Goal: Task Accomplishment & Management: Manage account settings

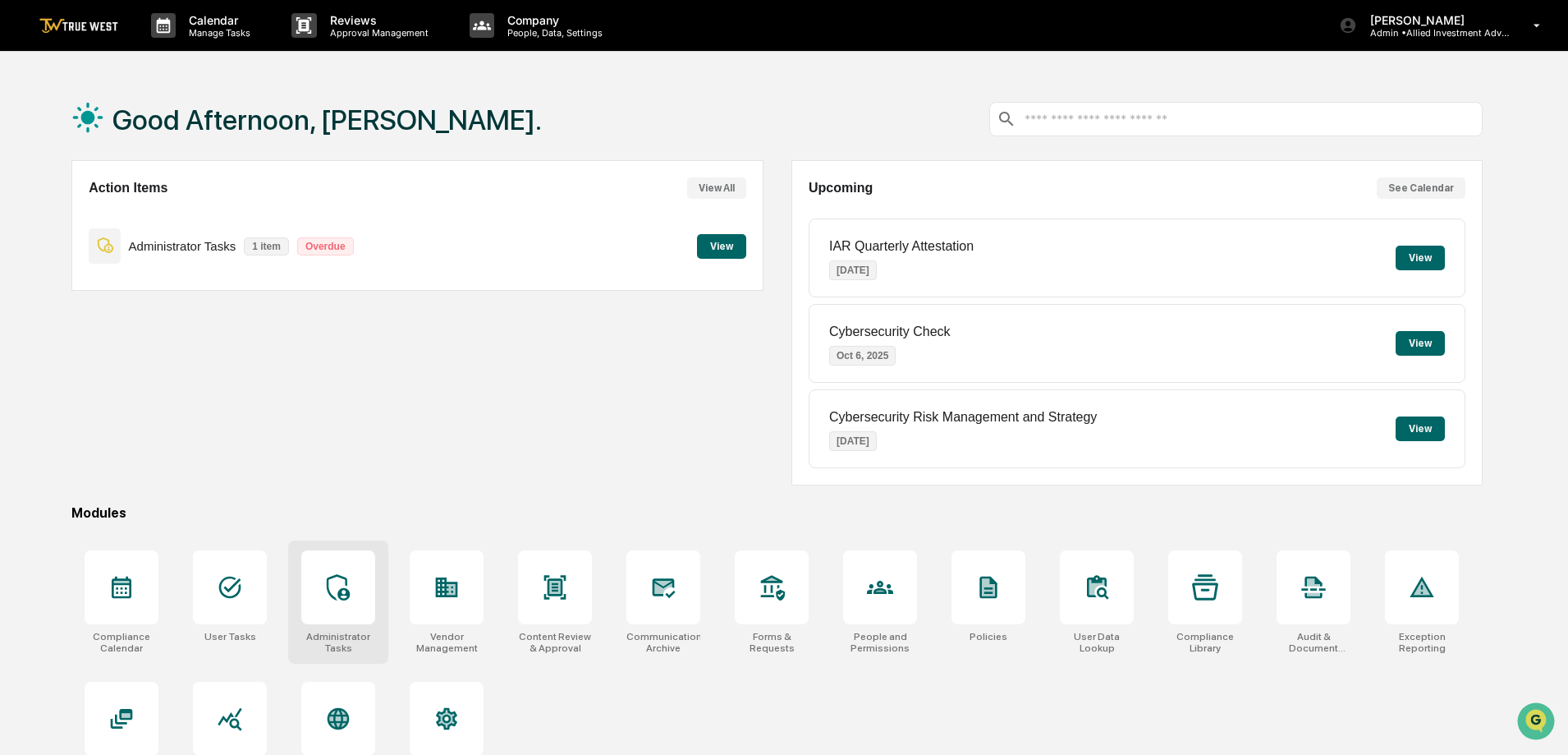
click at [337, 599] on div at bounding box center [338, 587] width 26 height 26
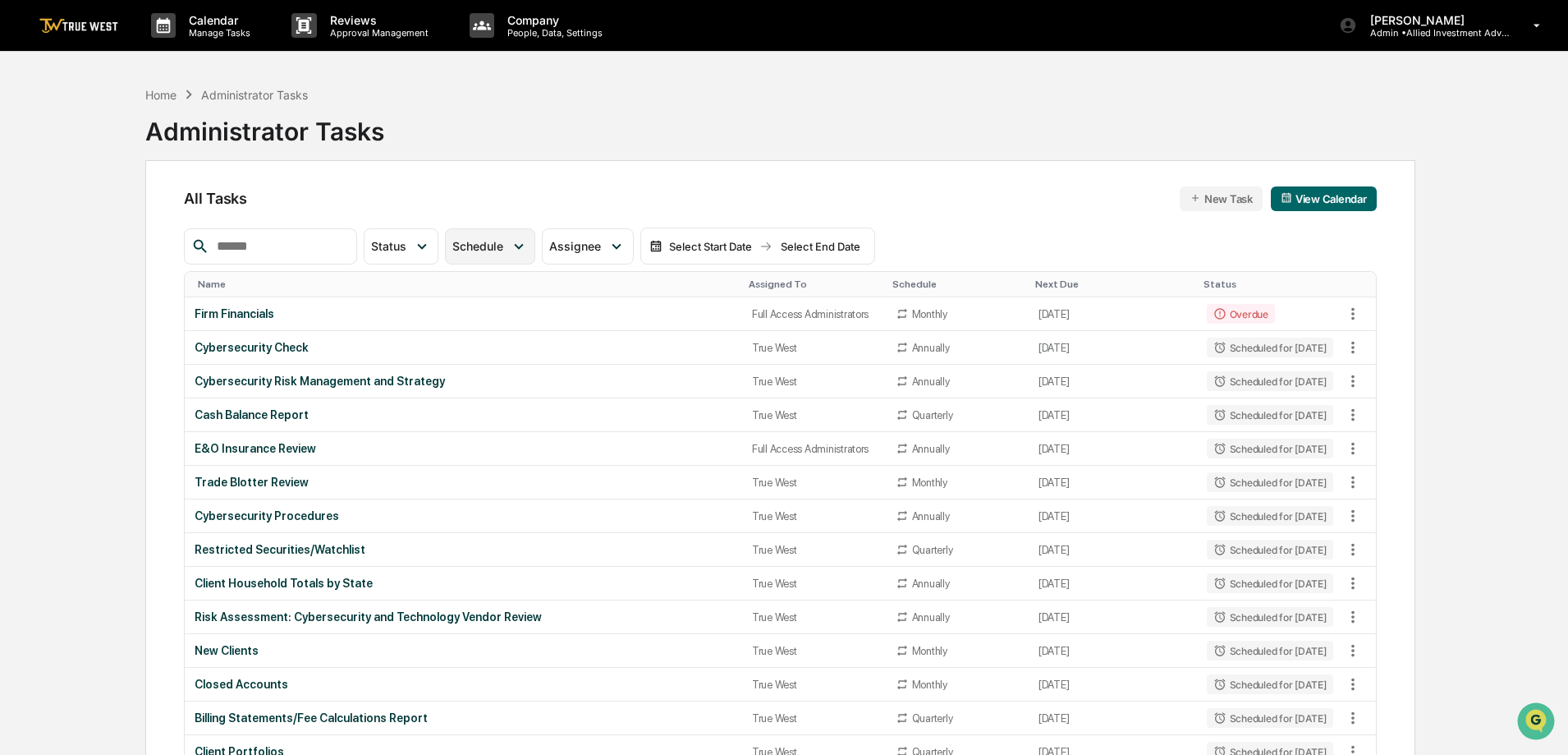
click at [504, 241] on span "Schedule" at bounding box center [477, 245] width 51 height 14
click at [504, 240] on span "Schedule" at bounding box center [477, 245] width 51 height 14
click at [406, 244] on span "Status" at bounding box center [388, 245] width 36 height 14
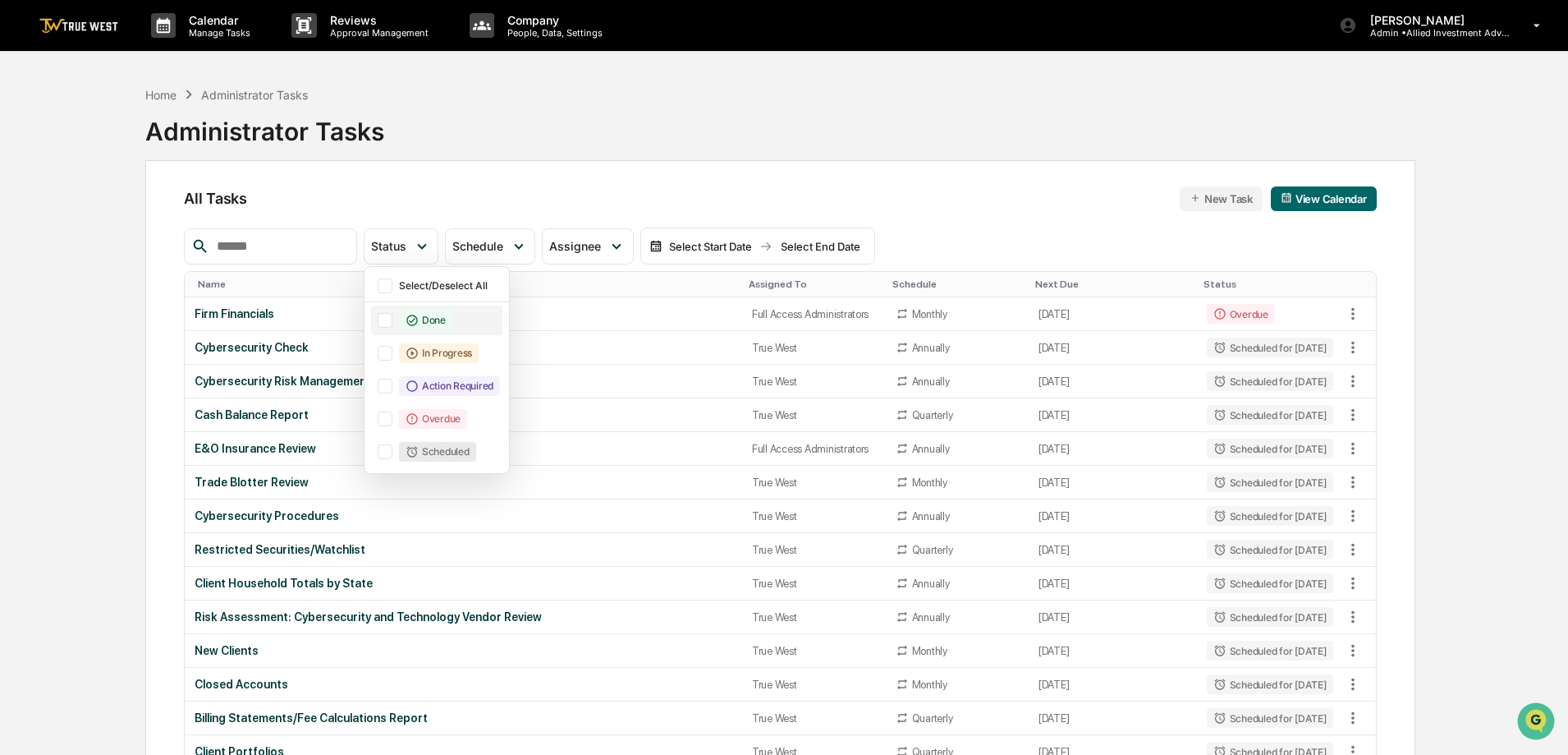
click at [392, 324] on div at bounding box center [385, 320] width 15 height 15
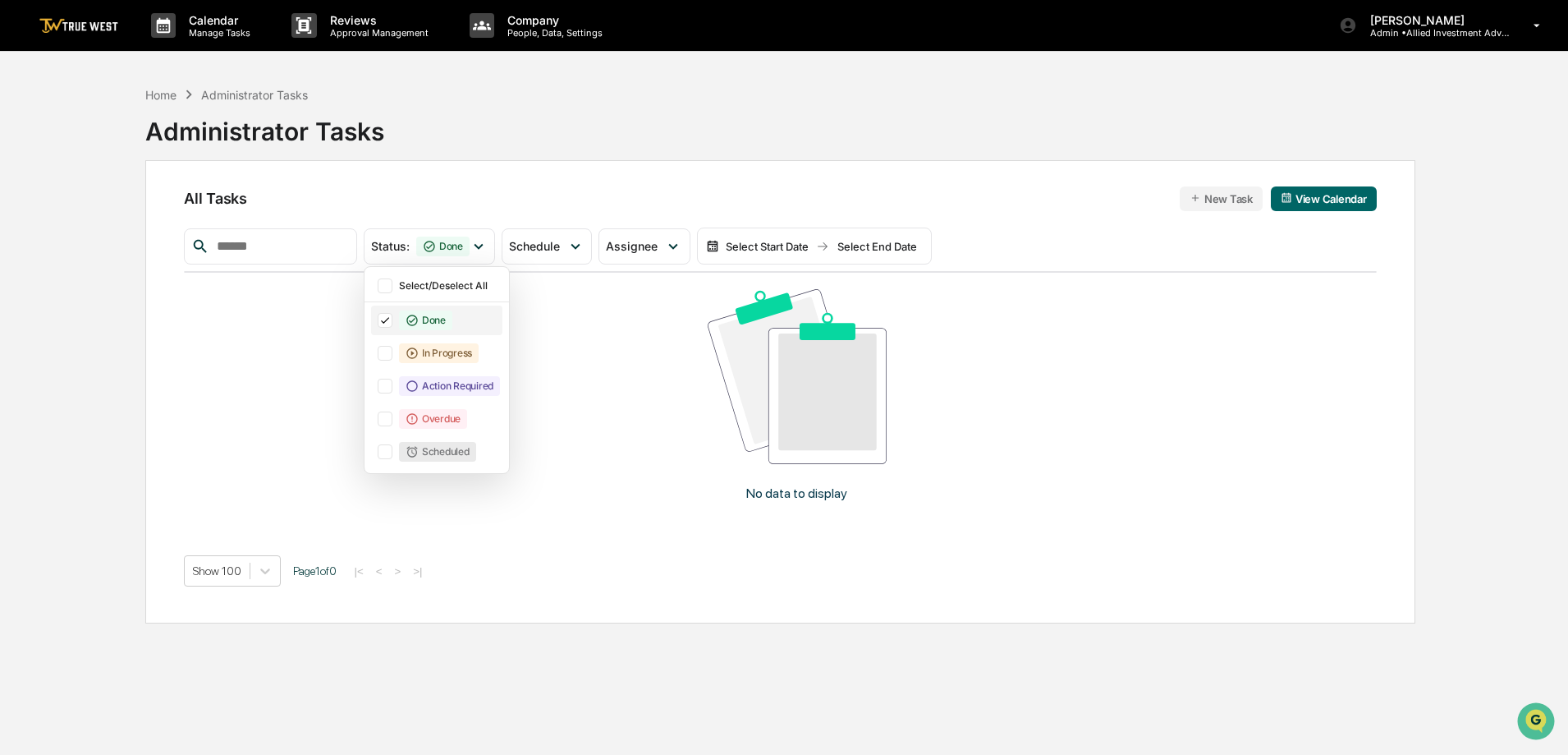
click at [394, 323] on icon at bounding box center [385, 320] width 18 height 11
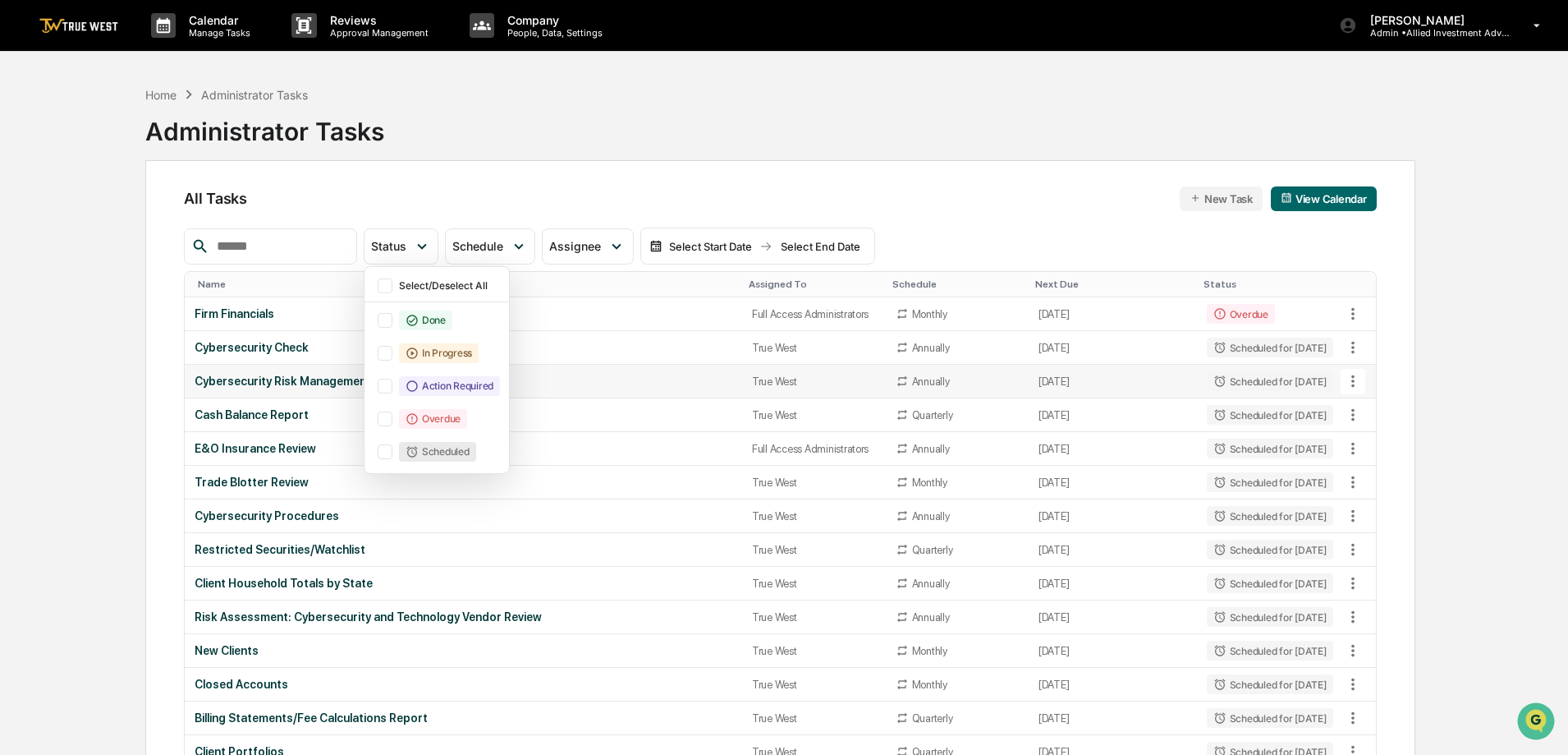
click at [640, 372] on td "Cybersecurity Risk Management and Strategy" at bounding box center [463, 381] width 558 height 34
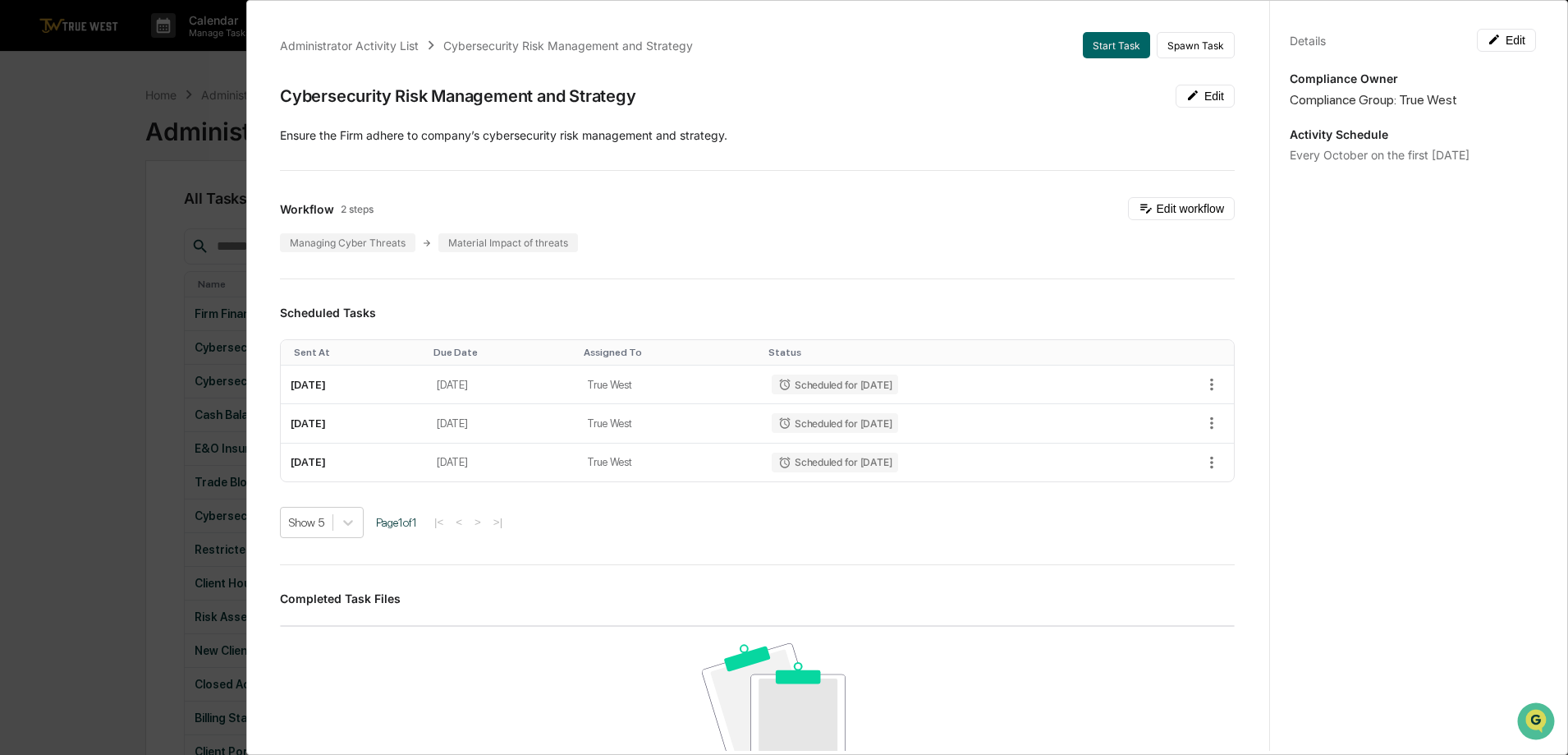
click at [119, 83] on div "Administrator Activity List Cybersecurity Risk Management and Strategy Start Ta…" at bounding box center [784, 378] width 1568 height 755
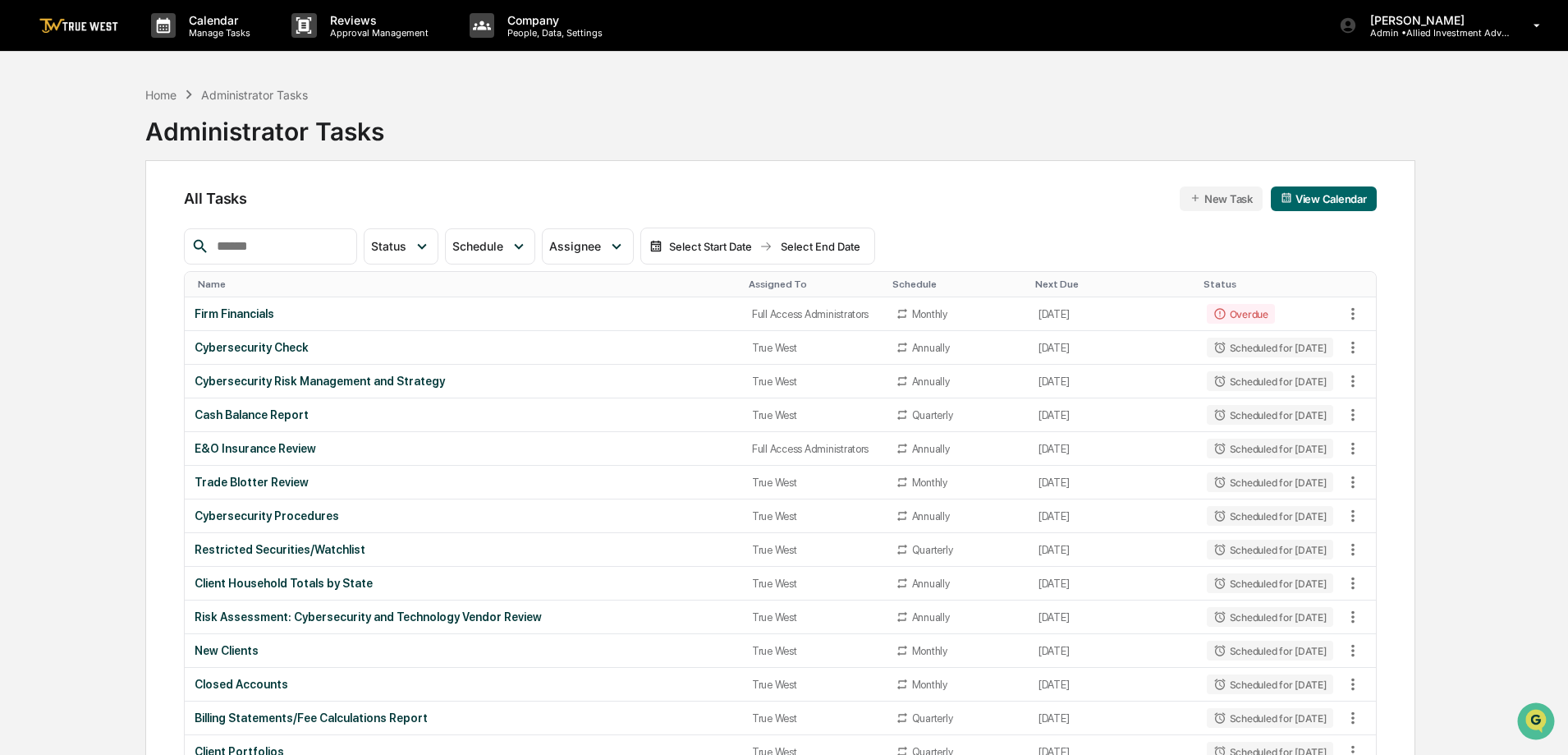
click at [296, 240] on input "text" at bounding box center [280, 246] width 139 height 22
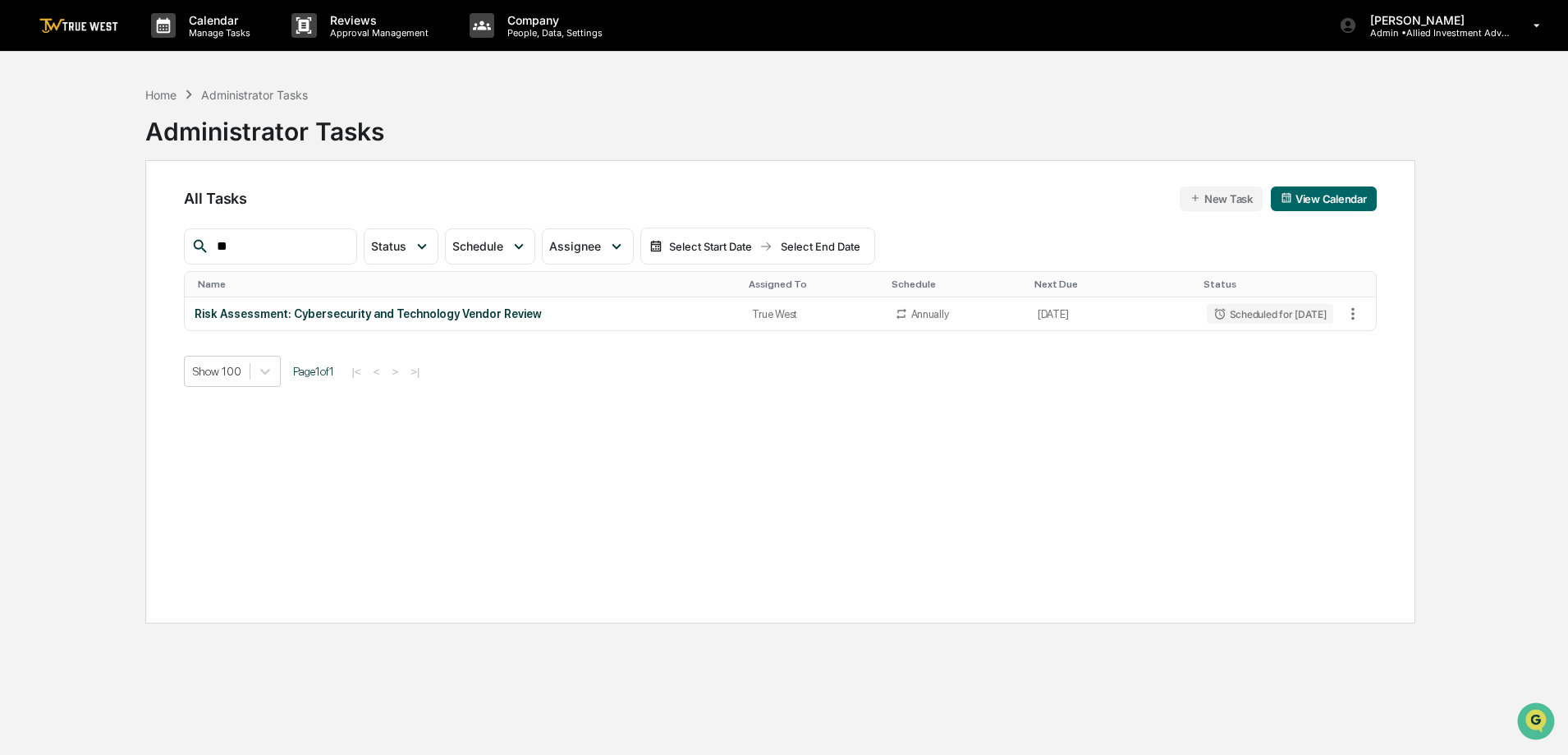
type input "*"
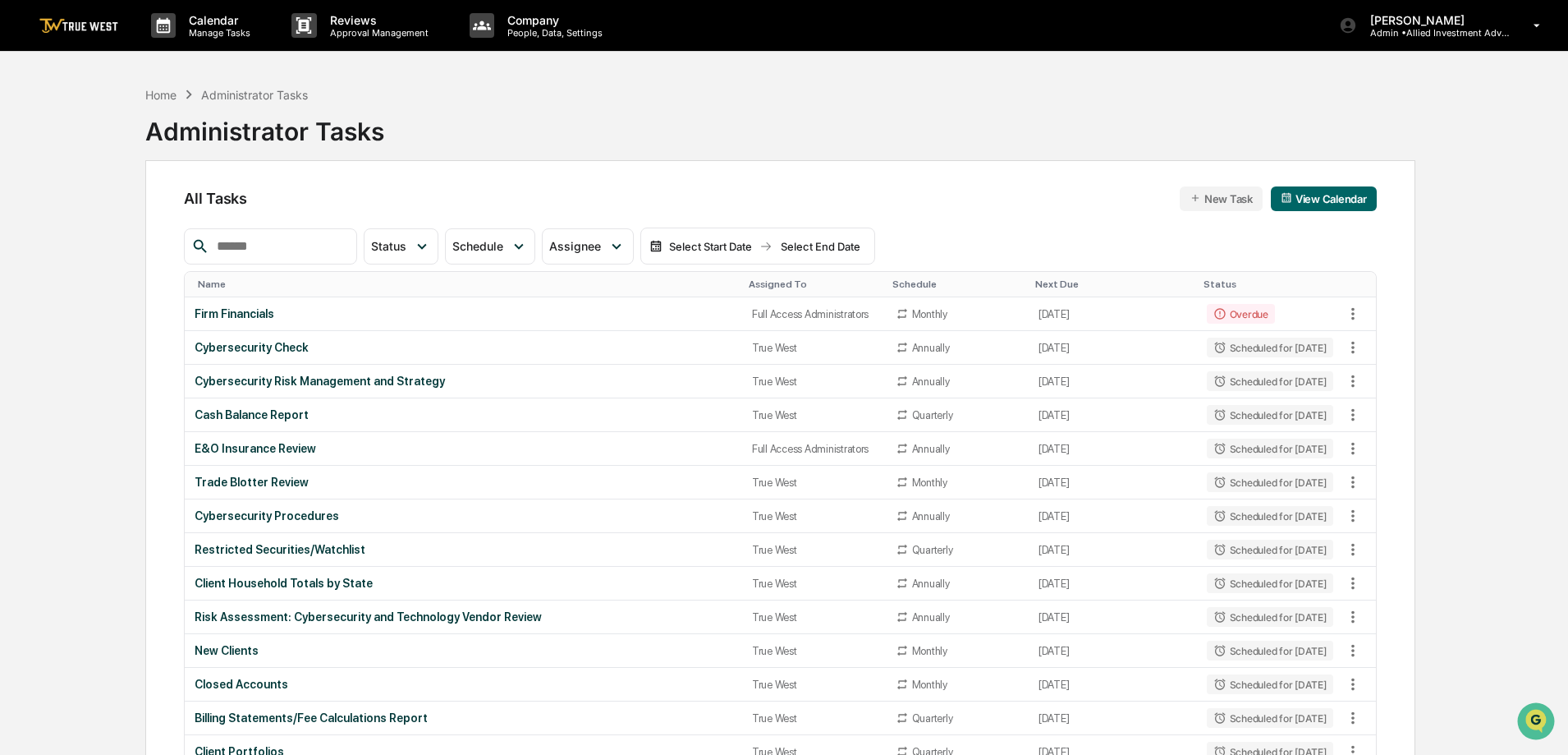
click at [73, 24] on img at bounding box center [79, 25] width 79 height 16
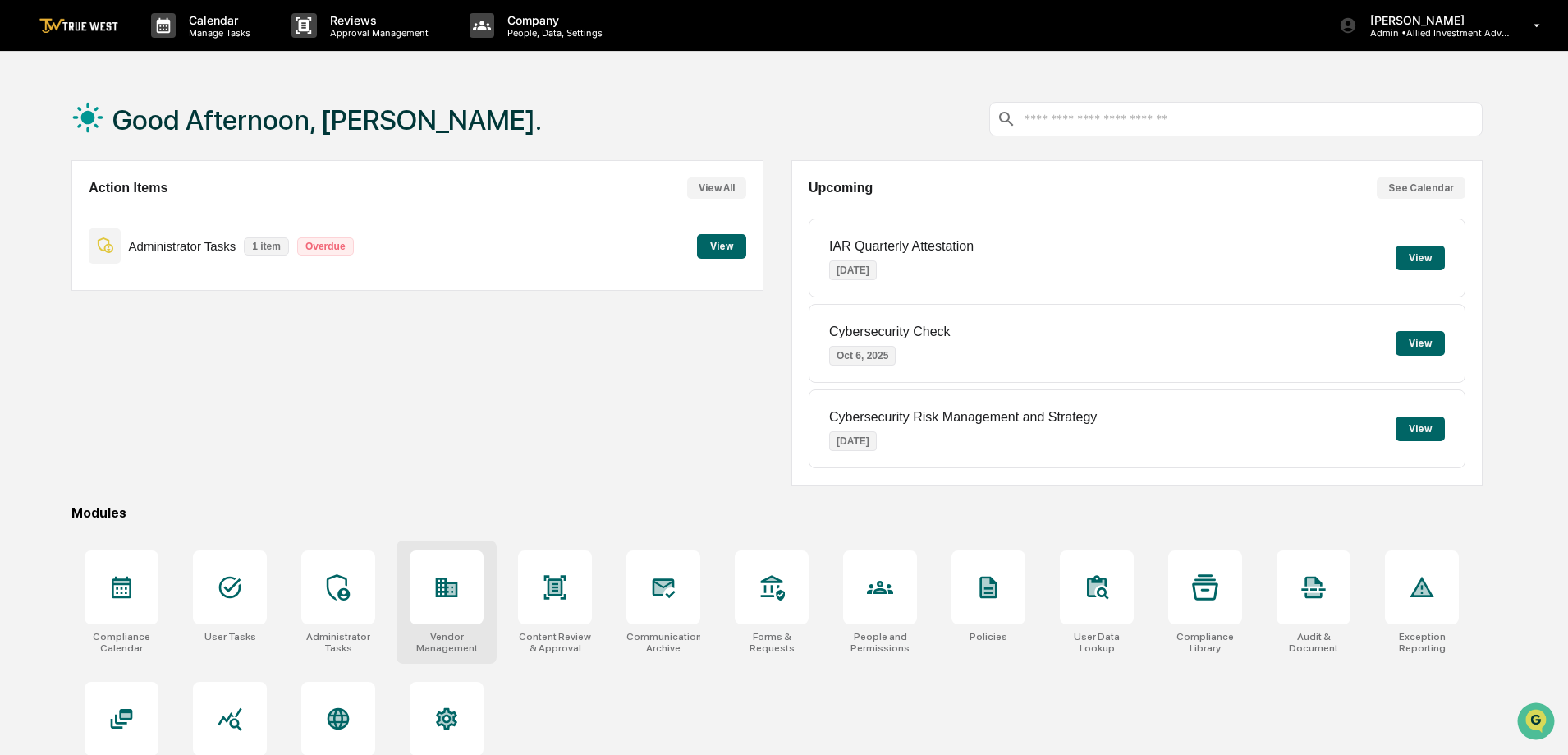
click at [440, 581] on icon at bounding box center [447, 587] width 26 height 26
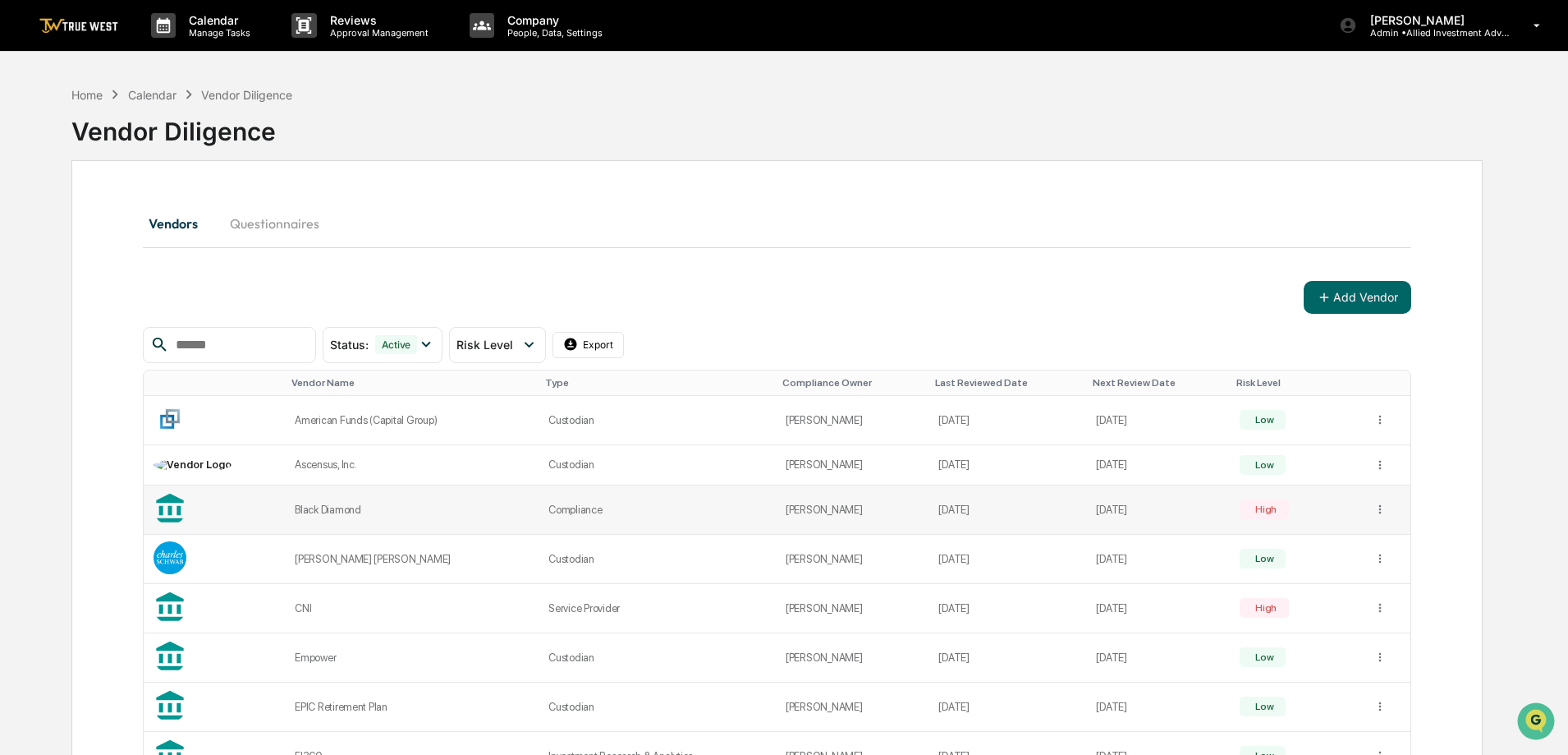
click at [1261, 511] on div "High" at bounding box center [1265, 510] width 24 height 11
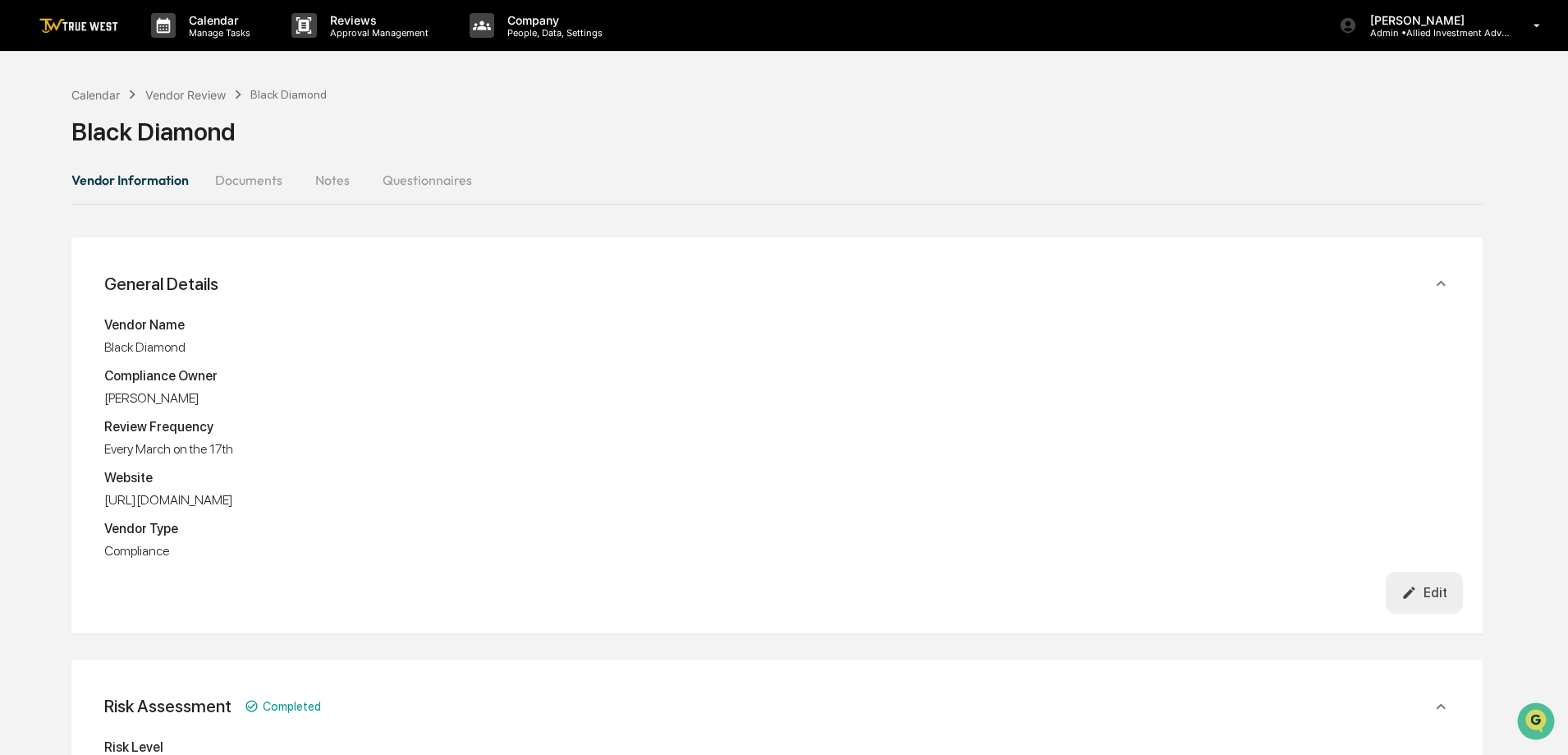
click at [251, 177] on button "Documents" at bounding box center [249, 180] width 94 height 39
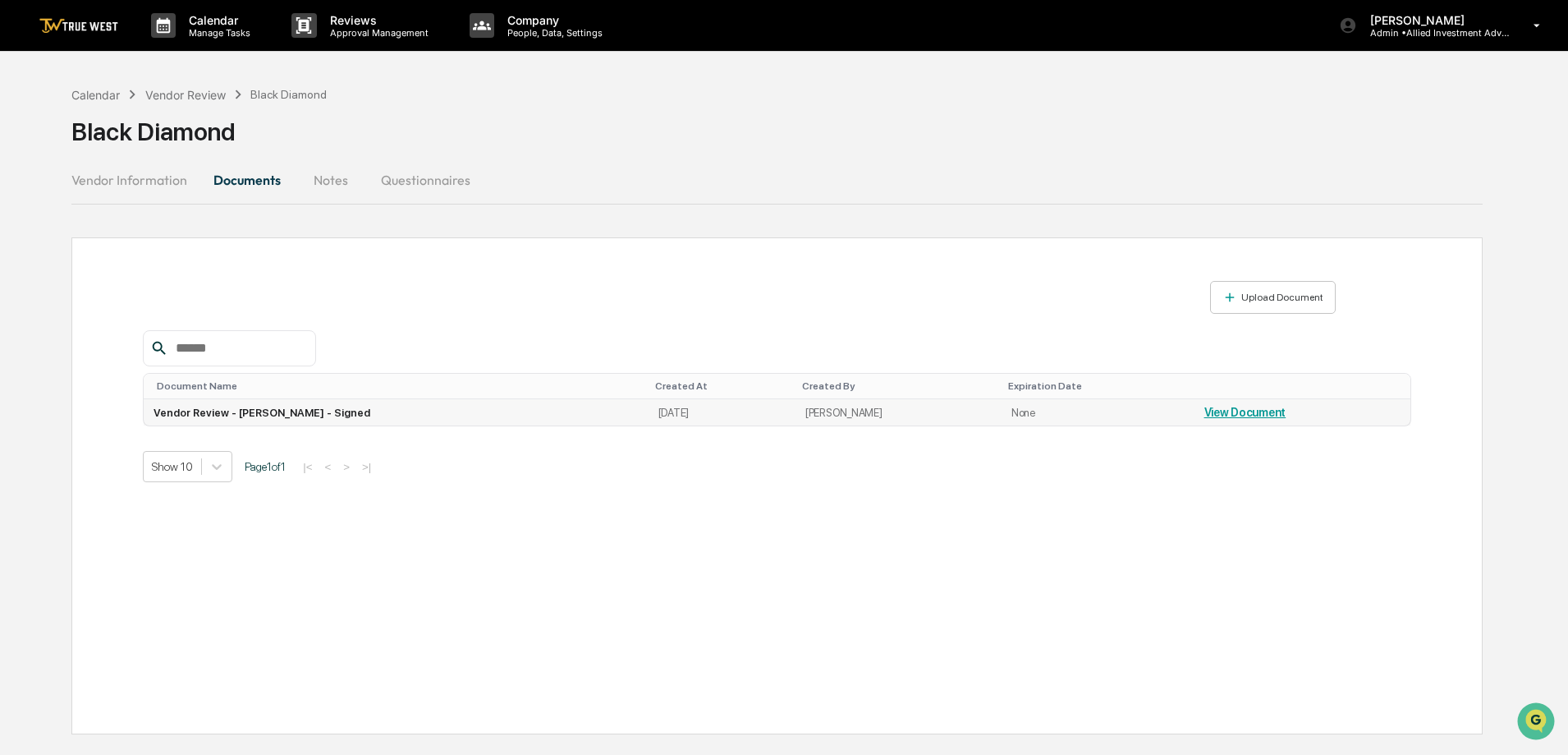
click at [1240, 409] on link "View Document" at bounding box center [1246, 412] width 82 height 13
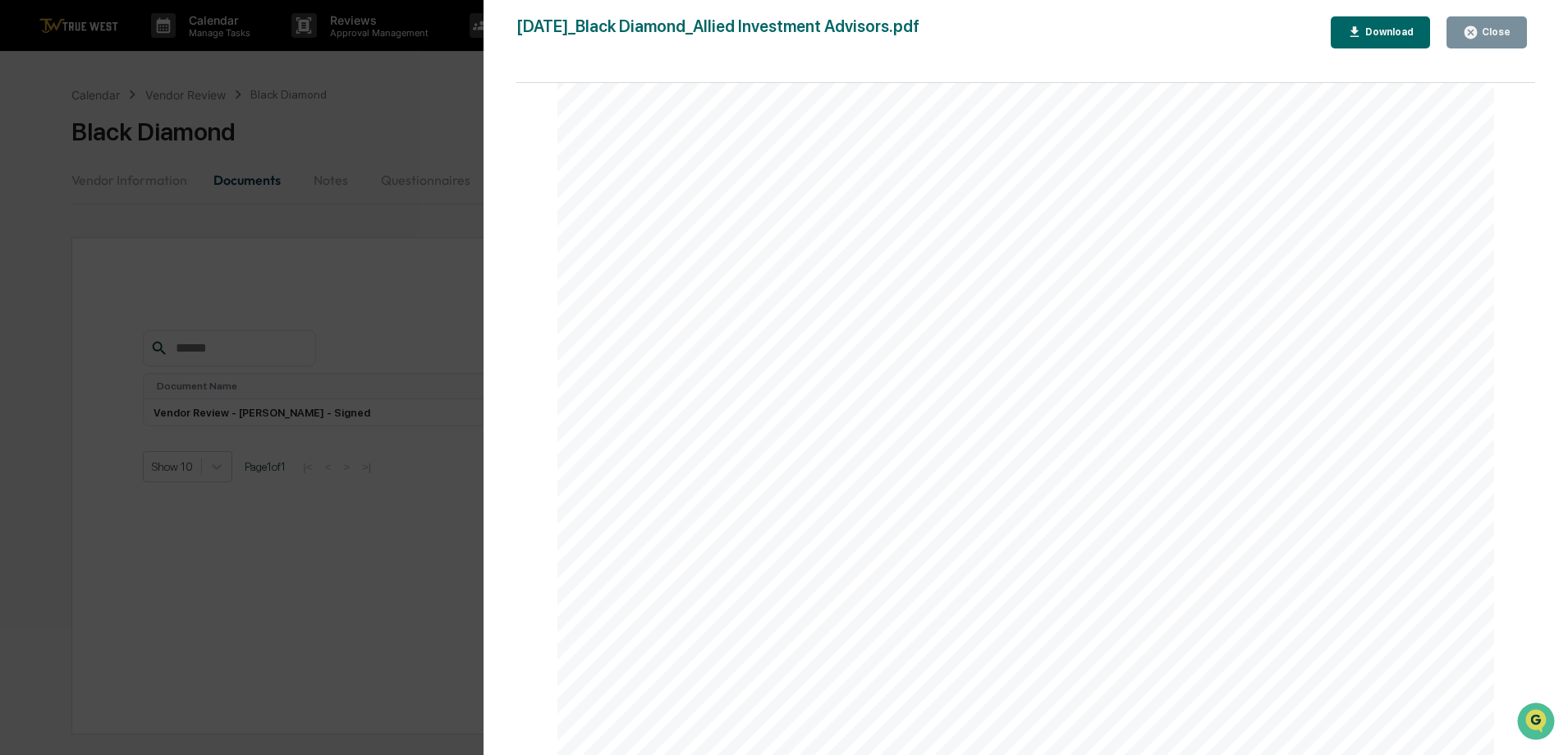
scroll to position [4519, 0]
click at [1503, 27] on div "Close" at bounding box center [1495, 32] width 32 height 11
